Goal: Transaction & Acquisition: Purchase product/service

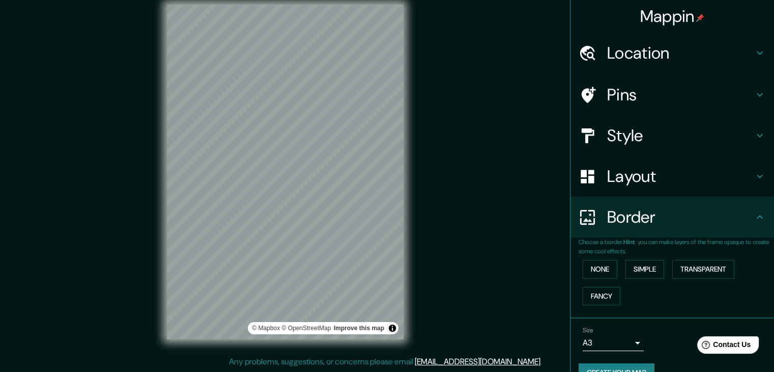
scroll to position [21, 0]
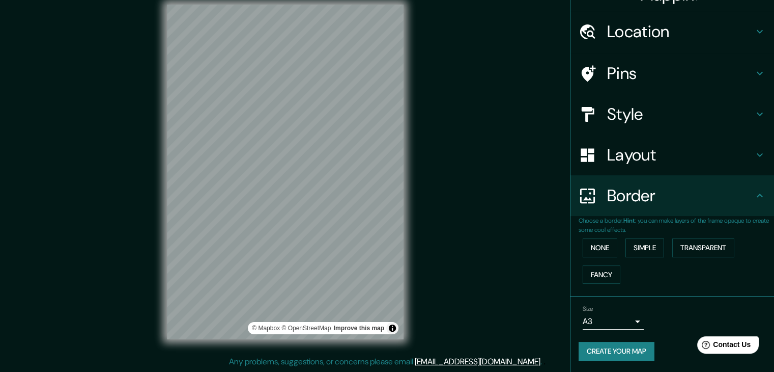
click at [635, 153] on h4 "Layout" at bounding box center [680, 155] width 147 height 20
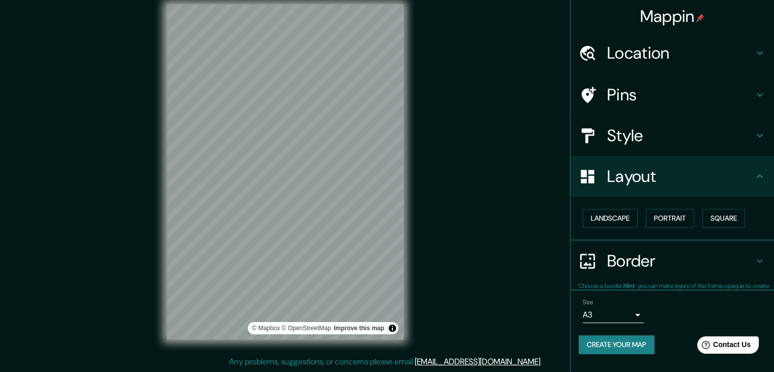
scroll to position [0, 0]
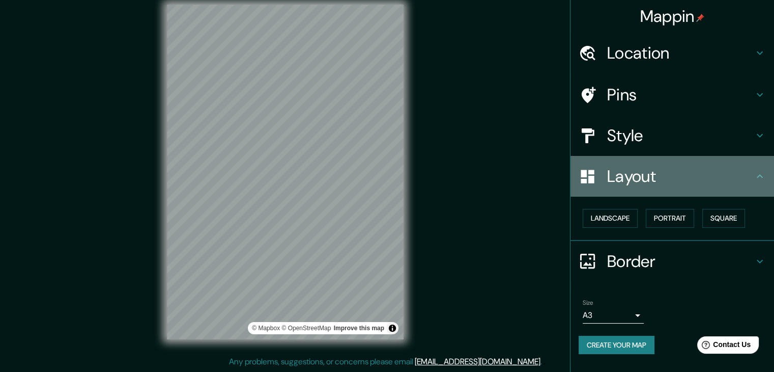
click at [636, 175] on h4 "Layout" at bounding box center [680, 176] width 147 height 20
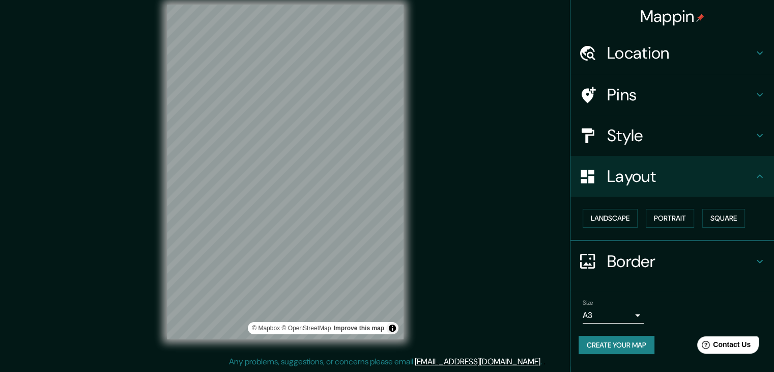
click at [627, 138] on h4 "Style" at bounding box center [680, 135] width 147 height 20
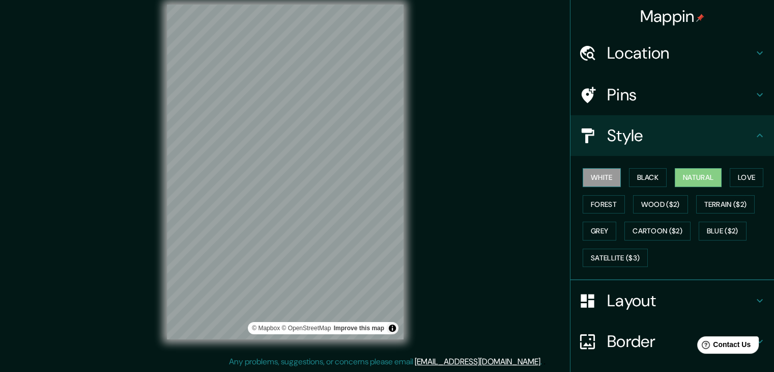
click at [601, 176] on button "White" at bounding box center [602, 177] width 38 height 19
click at [476, 187] on div "Mappin Location Pins Style White Black Natural Love Forest Wood ($2) Terrain ($…" at bounding box center [387, 179] width 774 height 383
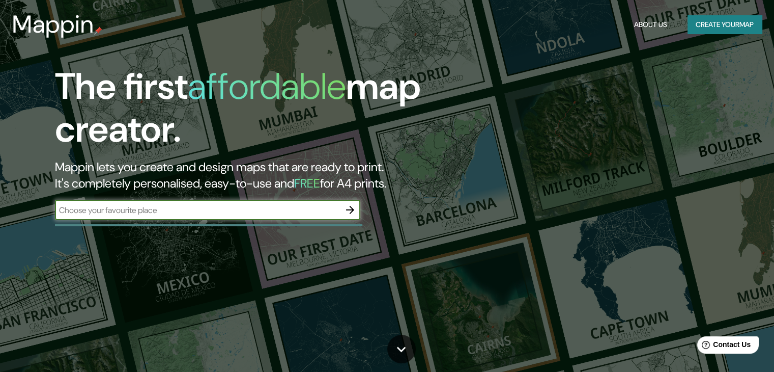
click at [257, 209] on input "text" at bounding box center [197, 210] width 285 height 12
type input "bahia [PERSON_NAME]"
click at [353, 210] on icon "button" at bounding box center [350, 210] width 8 height 8
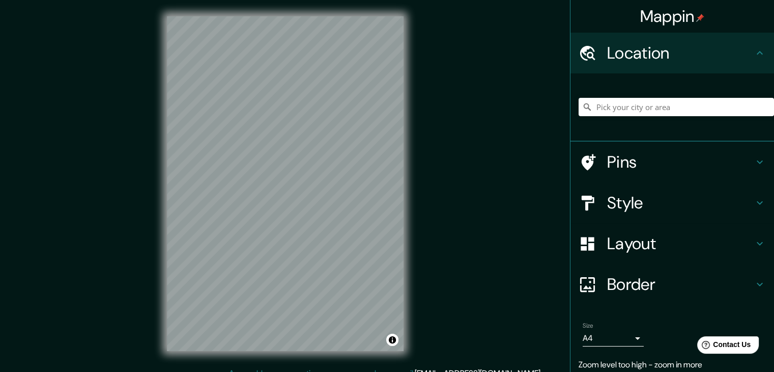
click at [503, 182] on div "Mappin Location Pins Style Layout Border Choose a border. Hint : you can make l…" at bounding box center [387, 191] width 774 height 383
click at [434, 201] on div "Mappin Location Pins Style Layout Border Choose a border. Hint : you can make l…" at bounding box center [387, 191] width 774 height 383
